Goal: Information Seeking & Learning: Compare options

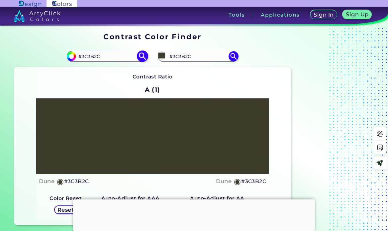
click at [81, 55] on input "#3C3B2C" at bounding box center [107, 56] width 62 height 9
type input "#324841"
click at [143, 56] on img at bounding box center [142, 56] width 12 height 12
type input "#324841"
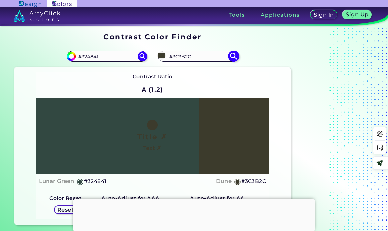
drag, startPoint x: 200, startPoint y: 57, endPoint x: 161, endPoint y: 56, distance: 39.5
click at [161, 56] on div "#3c3b2c #3C3B2C" at bounding box center [198, 56] width 80 height 11
type input "lunar"
drag, startPoint x: 175, startPoint y: 66, endPoint x: 172, endPoint y: 62, distance: 5.0
click at [175, 66] on p "Lunar Green ◉" at bounding box center [187, 68] width 37 height 12
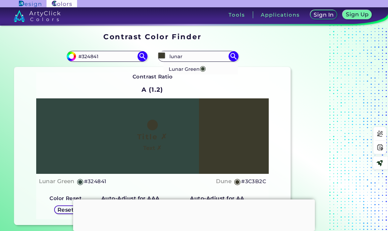
type input "#3c493a"
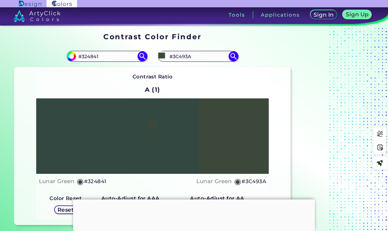
drag, startPoint x: 193, startPoint y: 56, endPoint x: 162, endPoint y: 46, distance: 33.1
click at [154, 50] on div "#3c493a #3C493A Lunar Green ◉" at bounding box center [221, 56] width 138 height 21
type input "limed sp"
click at [183, 70] on p "Limed Spruce ◉" at bounding box center [188, 68] width 41 height 12
type input "#394851"
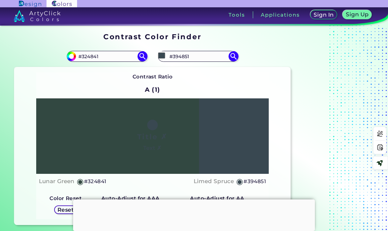
drag, startPoint x: 196, startPoint y: 57, endPoint x: 139, endPoint y: 46, distance: 58.1
click at [142, 50] on section "#324841 #324841 #394851 #394851 Limed Spruce ◉ Contrast Ratio A (1) Title ✗ ◉" at bounding box center [152, 135] width 281 height 184
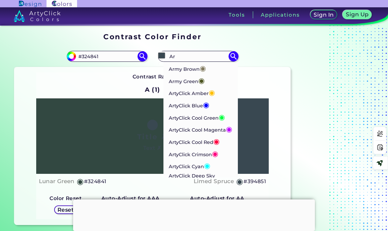
type input "A"
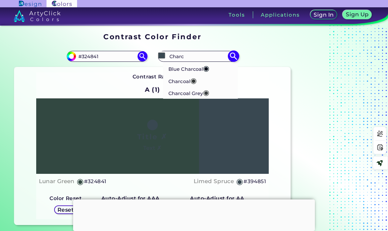
type input "Charc"
click at [193, 95] on p "Charcoal Grey ◉" at bounding box center [188, 92] width 41 height 12
type input "#3c4142"
type input "#3C4142"
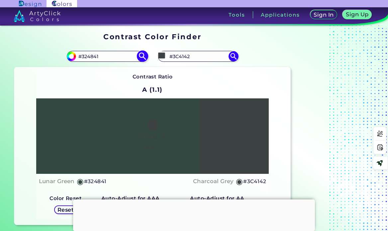
click at [85, 57] on input "#324841" at bounding box center [107, 56] width 62 height 9
paste input "A1BFAE"
type input "#A1BFAE"
click at [143, 56] on img at bounding box center [142, 56] width 12 height 12
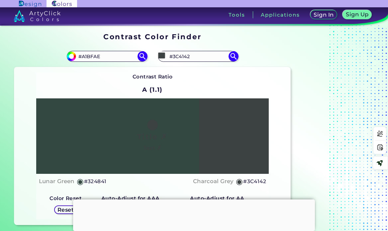
type input "#a1bfae"
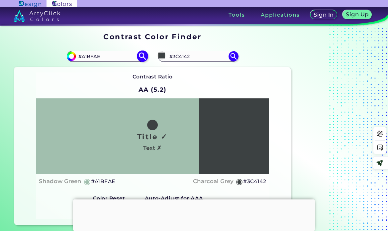
drag, startPoint x: 196, startPoint y: 55, endPoint x: 140, endPoint y: 51, distance: 56.5
click at [140, 51] on section "#a1bfae #A1BFAE #3c4142 #3C4142 Blue Charcoal ◉ Charcoal ◉ Charcoal Grey ◉ Cont…" at bounding box center [152, 135] width 281 height 184
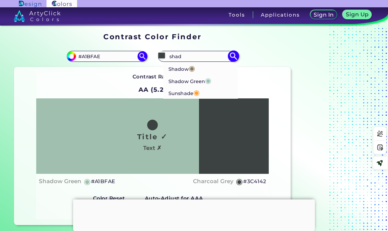
type input "shad"
click at [208, 82] on span "◉" at bounding box center [208, 80] width 6 height 9
type input "#9ac2b8"
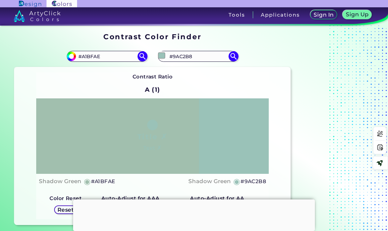
drag, startPoint x: 194, startPoint y: 55, endPoint x: 131, endPoint y: 50, distance: 63.2
click at [131, 50] on section "#a1bfae #A1BFAE #9ac2b8 #9AC2B8 Shadow ◉ Shadow Green ◉ Sunshade ◉ Contrast Rat…" at bounding box center [152, 135] width 281 height 184
type input "summer"
click at [194, 69] on p "Summer Green ◉" at bounding box center [190, 68] width 44 height 12
type input "#96bbab"
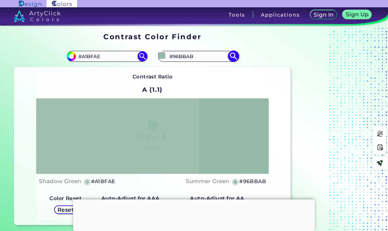
drag, startPoint x: 205, startPoint y: 53, endPoint x: 183, endPoint y: 61, distance: 22.9
click at [158, 54] on div "#96bbab #96BBAB Summer Green ◉" at bounding box center [198, 56] width 80 height 11
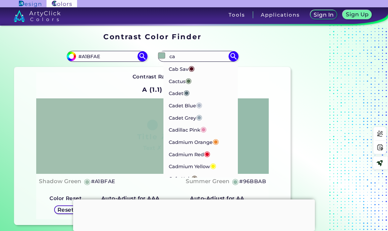
type input "c"
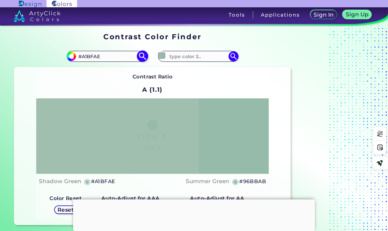
click at [89, 57] on input "#A1BFAE" at bounding box center [107, 56] width 62 height 9
paste input "D0D3AB"
type input "#D0D3AB"
drag, startPoint x: 143, startPoint y: 57, endPoint x: 167, endPoint y: 56, distance: 23.9
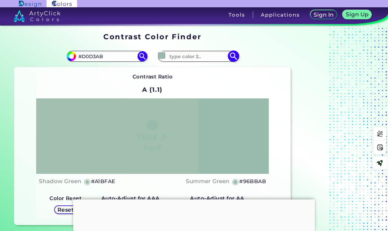
click at [143, 57] on img at bounding box center [142, 56] width 10 height 10
type input "#d0d3ab"
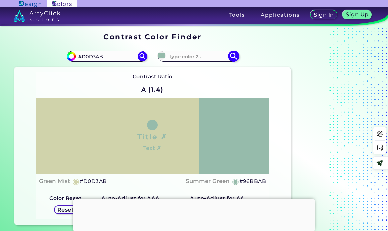
click at [191, 57] on input at bounding box center [198, 56] width 62 height 9
type input "green mi"
click at [201, 64] on span "◉" at bounding box center [198, 68] width 6 height 9
type input "#cbd3b0"
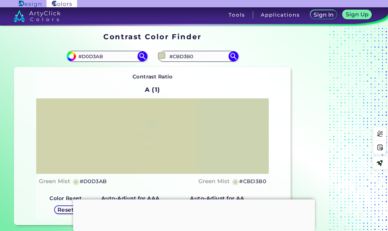
drag, startPoint x: 203, startPoint y: 57, endPoint x: 151, endPoint y: 57, distance: 52.1
click at [152, 57] on div "#cbd3b0 #CBD3B0 Green Mist ◉" at bounding box center [221, 56] width 138 height 21
type input "[PERSON_NAME]"
click at [192, 64] on p "Coriander ◉" at bounding box center [183, 68] width 31 height 12
type input "#c4d0b0"
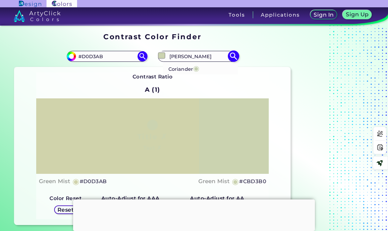
type input "#C4D0B0"
click at [94, 58] on input "#D0D3AB" at bounding box center [107, 56] width 62 height 9
paste input "433734"
type input "#433734"
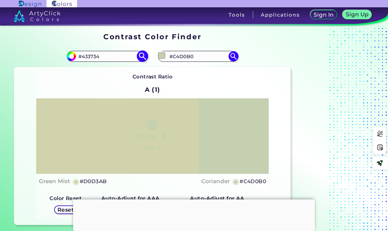
click at [141, 55] on img at bounding box center [142, 56] width 12 height 12
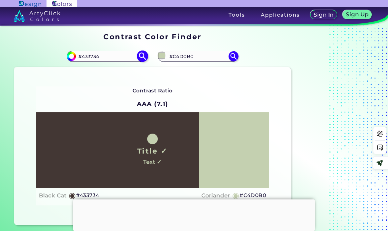
type input "#433734"
click at [161, 51] on div "#c4d0b0 #C4D0B0 Coriander ◉" at bounding box center [198, 56] width 80 height 11
type input "black c"
click at [182, 69] on p "Black Cat ◉" at bounding box center [183, 68] width 30 height 12
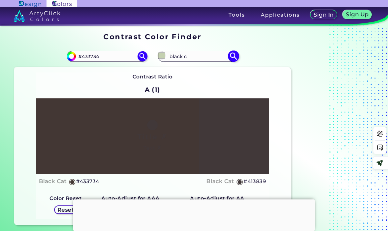
type input "#413839"
click at [168, 55] on input "#413839" at bounding box center [198, 56] width 62 height 9
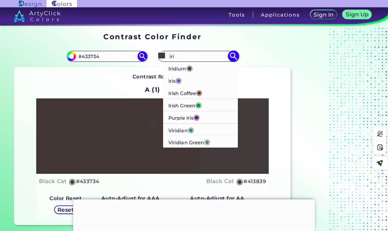
type input "iri"
click at [184, 67] on p "Iridium ◉" at bounding box center [180, 68] width 24 height 12
type input "#3d3c3a"
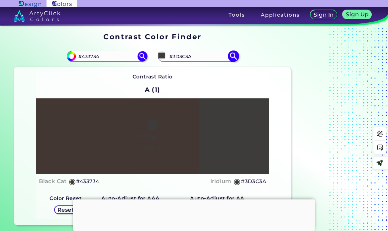
drag, startPoint x: 204, startPoint y: 58, endPoint x: 163, endPoint y: 54, distance: 41.3
click at [163, 54] on div "#3d3c3a #3D3C3A Iridium ◉ Iris ◉ Irish Coffee ◉ Irish Green ◉ Purple Iris ◉ Vir…" at bounding box center [198, 56] width 80 height 11
type input "c"
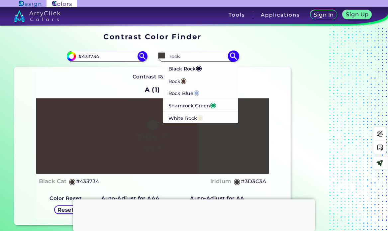
type input "rock"
click at [186, 80] on span "◉" at bounding box center [183, 80] width 6 height 9
type input "#4d3833"
type input "#4D3833"
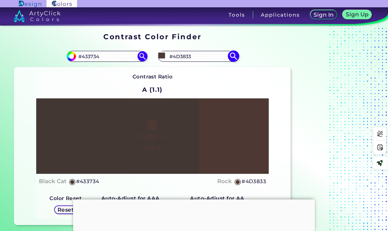
click at [191, 57] on input "#4D3833" at bounding box center [198, 56] width 62 height 9
